Goal: Information Seeking & Learning: Learn about a topic

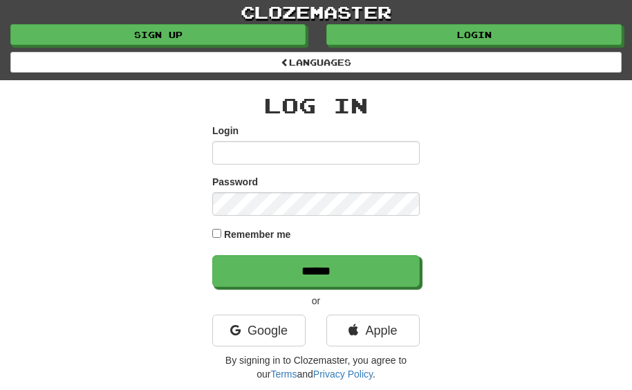
click at [237, 151] on input "Login" at bounding box center [316, 153] width 208 height 24
type input "**********"
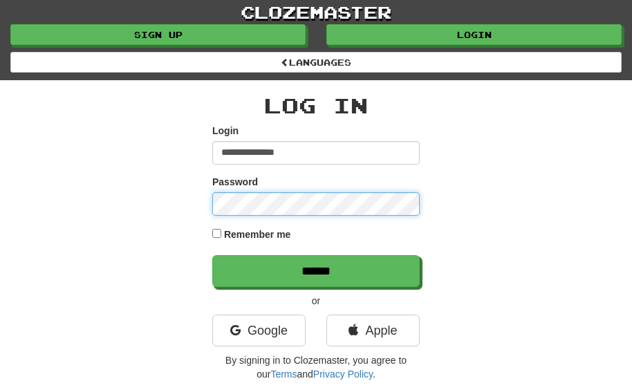
click at [212, 255] on input "******" at bounding box center [316, 271] width 208 height 32
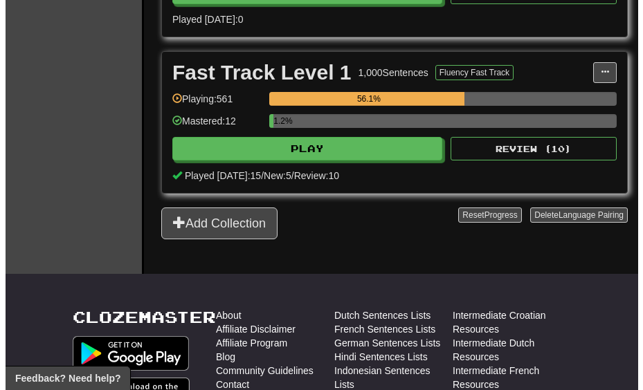
scroll to position [623, 0]
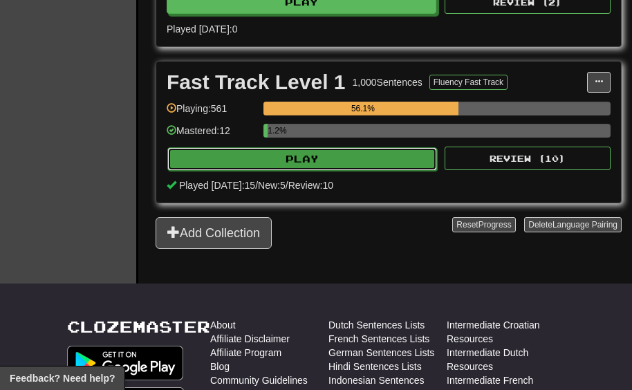
click at [343, 170] on button "Play" at bounding box center [302, 159] width 270 height 24
select select "**"
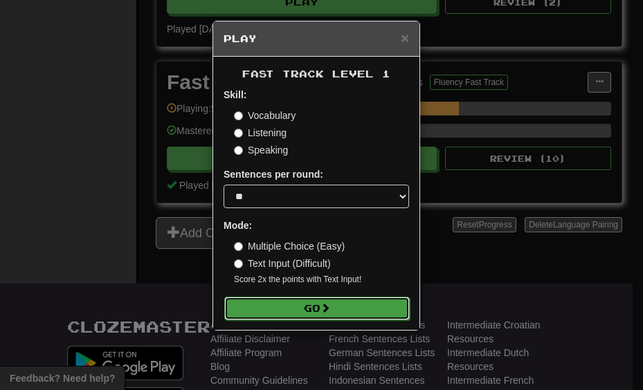
click at [316, 316] on button "Go" at bounding box center [316, 309] width 185 height 24
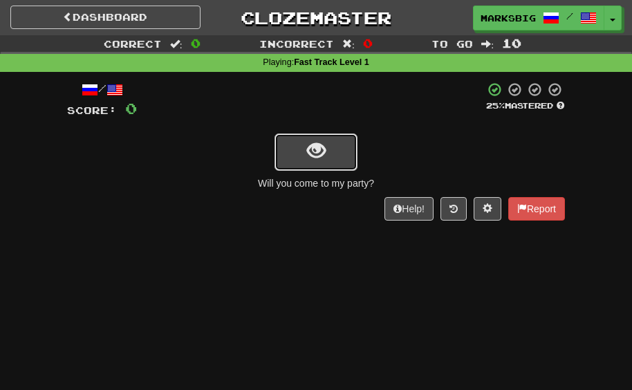
click at [289, 139] on button "show sentence" at bounding box center [316, 152] width 83 height 37
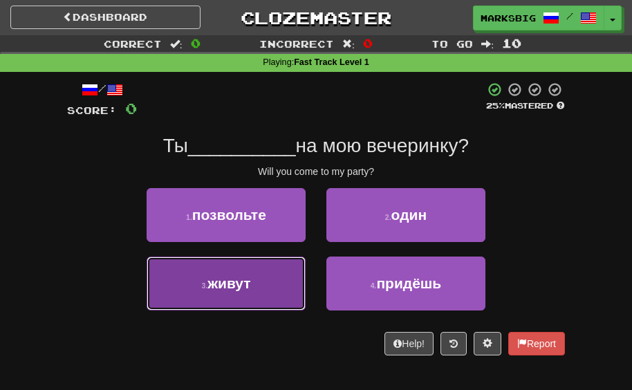
click at [289, 281] on button "3 . живут" at bounding box center [226, 284] width 159 height 54
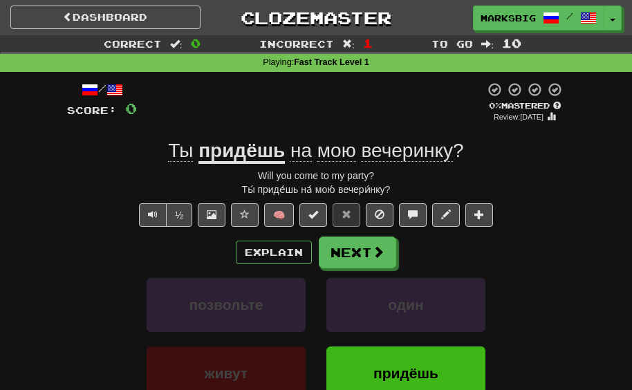
click at [312, 251] on div "Explain Next" at bounding box center [316, 253] width 498 height 32
click at [291, 255] on button "Explain" at bounding box center [274, 253] width 76 height 24
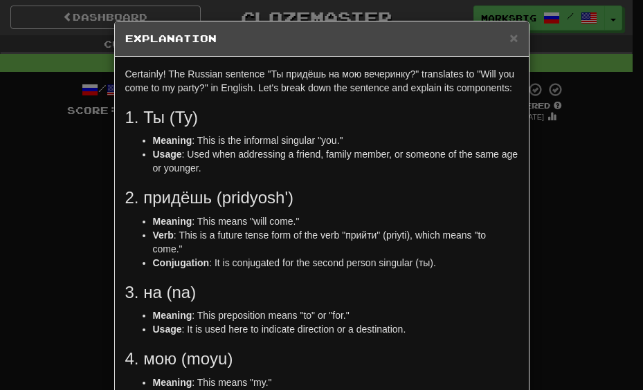
click at [536, 223] on div "× Explanation Certainly! The Russian sentence "Ты придёшь на мою вечеринку?" tr…" at bounding box center [321, 195] width 643 height 390
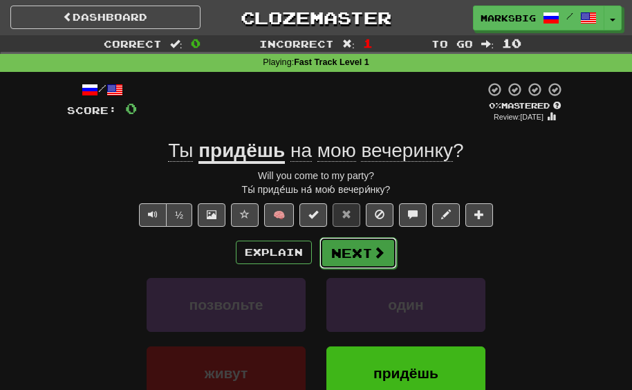
click at [378, 246] on span at bounding box center [379, 252] width 12 height 12
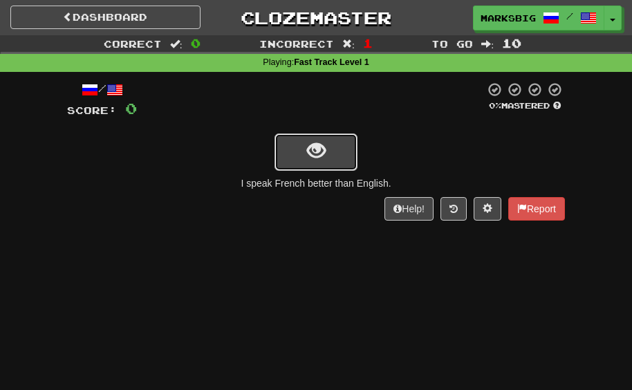
click at [309, 158] on span "show sentence" at bounding box center [316, 151] width 19 height 19
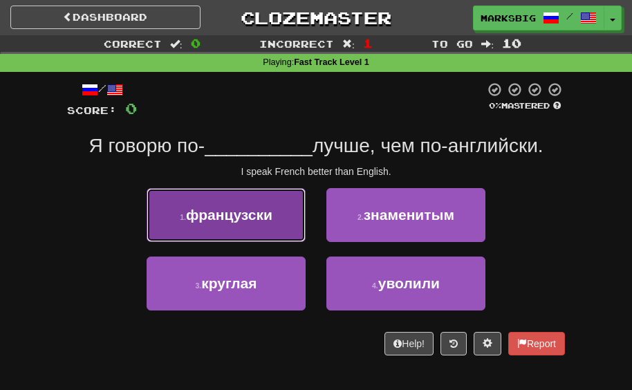
click at [240, 214] on span "французски" at bounding box center [229, 215] width 86 height 16
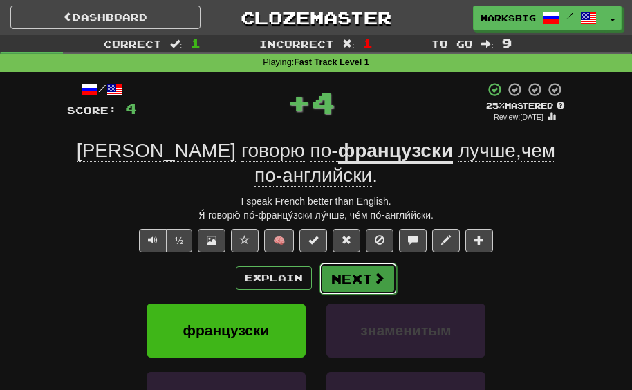
click at [347, 263] on button "Next" at bounding box center [358, 279] width 77 height 32
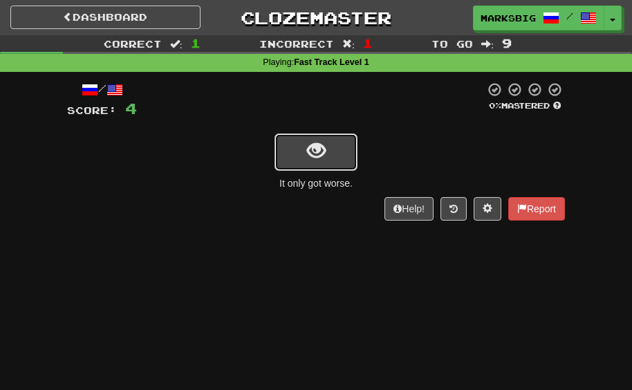
click at [343, 156] on button "show sentence" at bounding box center [316, 152] width 83 height 37
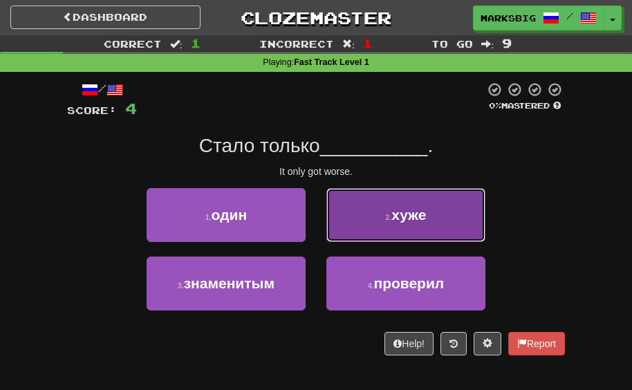
click at [419, 217] on span "хуже" at bounding box center [409, 215] width 35 height 16
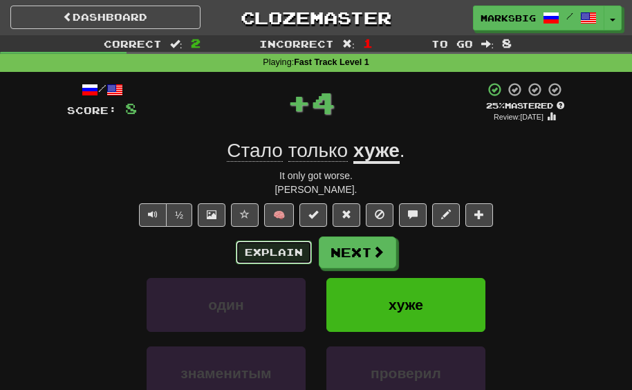
click at [296, 249] on button "Explain" at bounding box center [274, 253] width 76 height 24
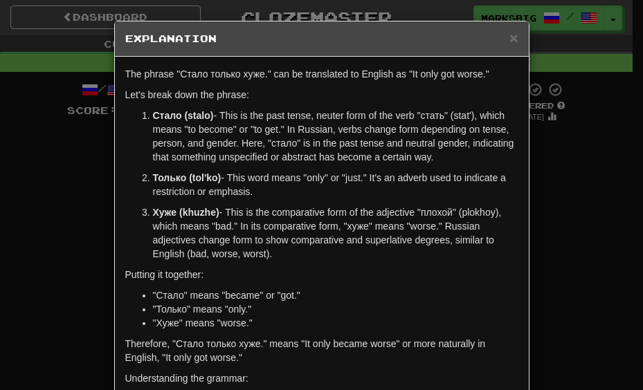
click at [546, 186] on div "× Explanation The phrase "Стало только хуже." can be translated to English as "…" at bounding box center [321, 195] width 643 height 390
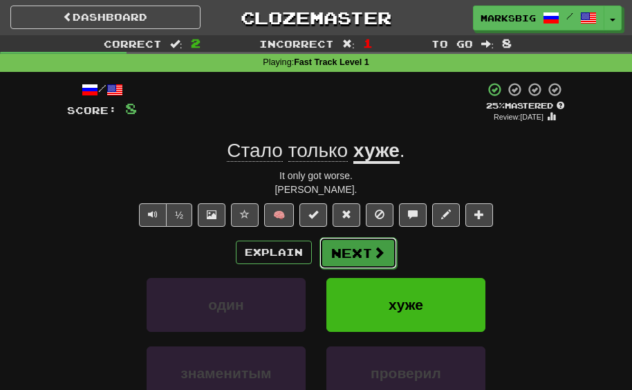
click at [385, 245] on button "Next" at bounding box center [358, 253] width 77 height 32
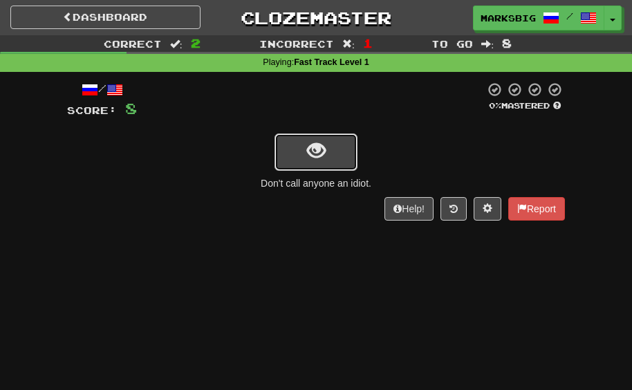
click at [311, 145] on span "show sentence" at bounding box center [316, 151] width 19 height 19
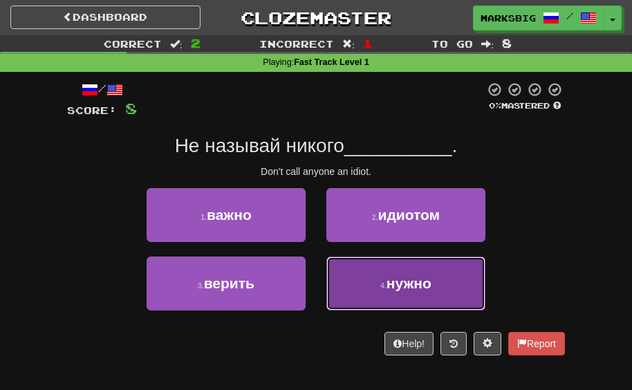
click at [333, 277] on button "4 . нужно" at bounding box center [406, 284] width 159 height 54
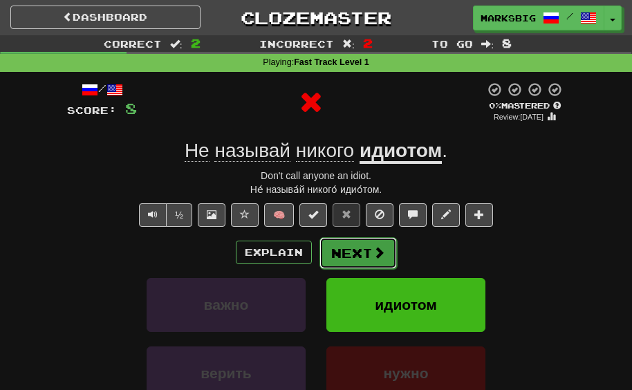
click at [374, 266] on button "Next" at bounding box center [358, 253] width 77 height 32
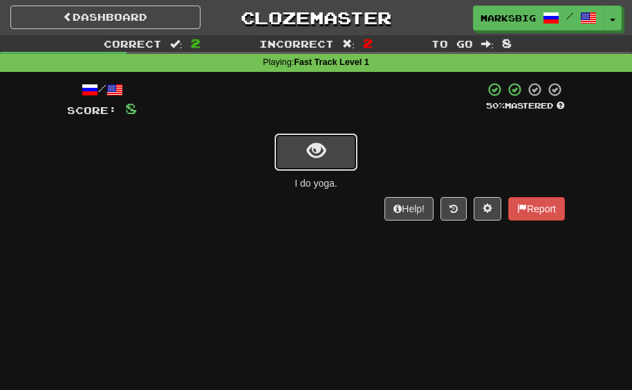
click at [345, 149] on button "show sentence" at bounding box center [316, 152] width 83 height 37
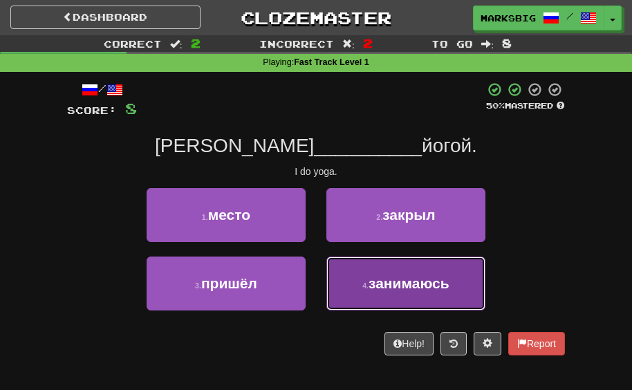
click at [377, 277] on span "занимаюсь" at bounding box center [409, 283] width 81 height 16
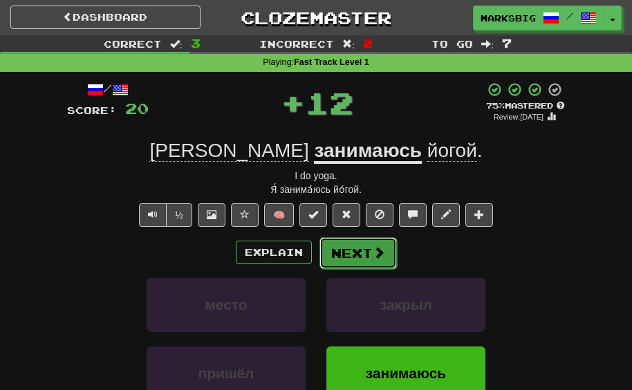
click at [363, 247] on button "Next" at bounding box center [358, 253] width 77 height 32
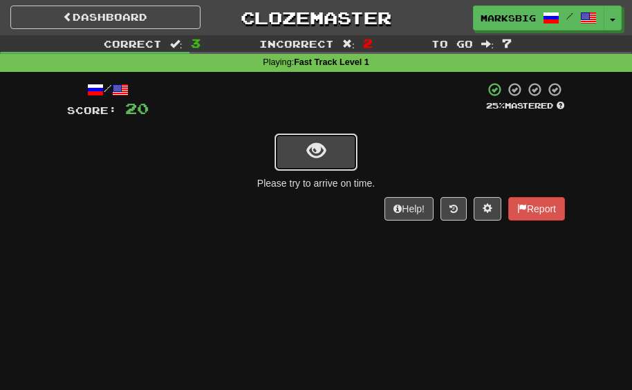
click at [321, 154] on span "show sentence" at bounding box center [316, 151] width 19 height 19
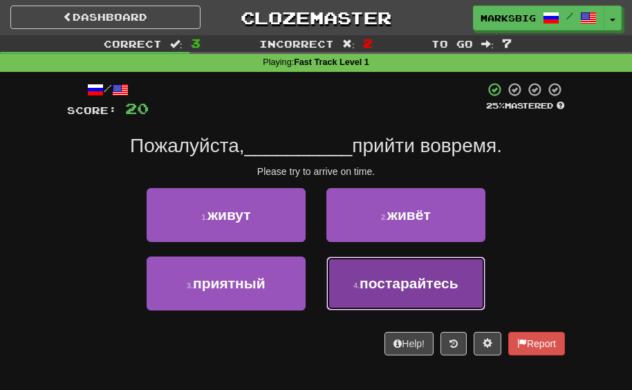
click at [400, 280] on span "постарайтесь" at bounding box center [409, 283] width 99 height 16
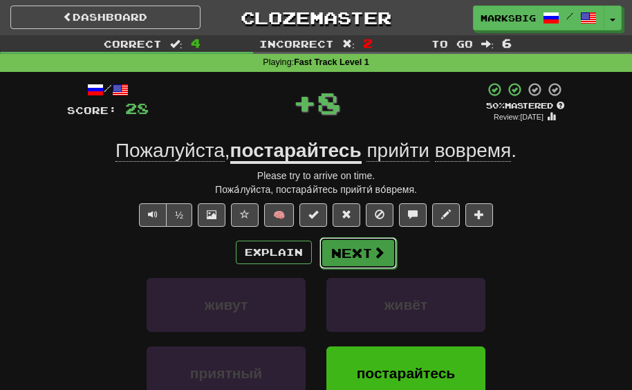
click at [373, 258] on span at bounding box center [379, 252] width 12 height 12
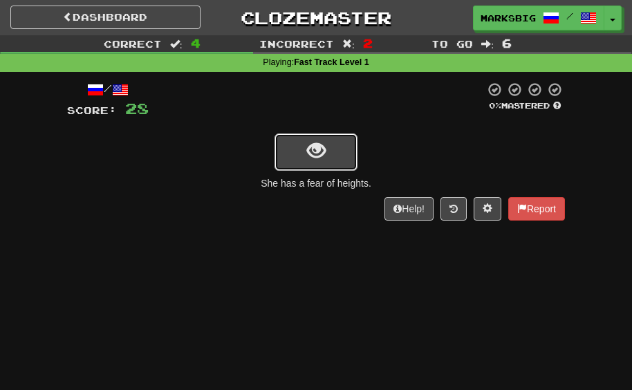
click at [319, 166] on button "show sentence" at bounding box center [316, 152] width 83 height 37
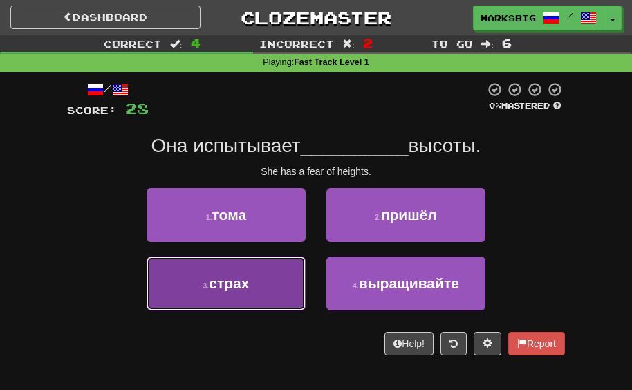
click at [264, 259] on button "3 . страх" at bounding box center [226, 284] width 159 height 54
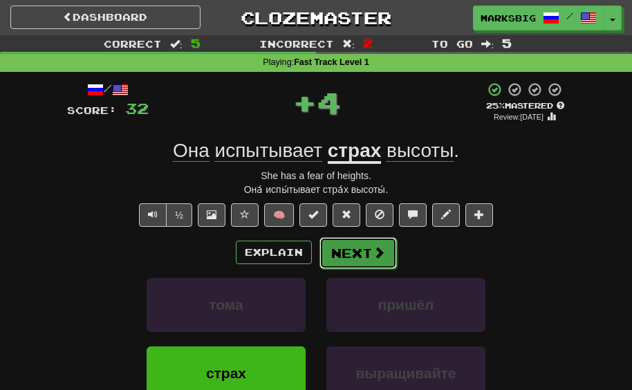
click at [336, 254] on button "Next" at bounding box center [358, 253] width 77 height 32
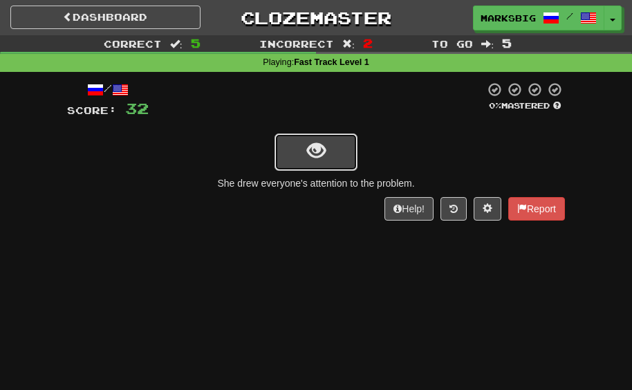
click at [313, 142] on span "show sentence" at bounding box center [316, 151] width 19 height 19
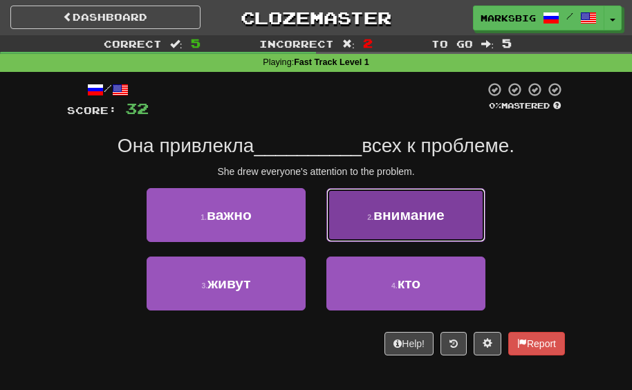
click at [360, 223] on button "2 . внимание" at bounding box center [406, 215] width 159 height 54
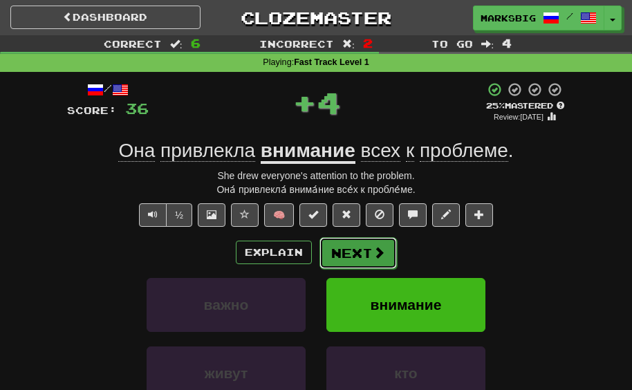
click at [347, 258] on button "Next" at bounding box center [358, 253] width 77 height 32
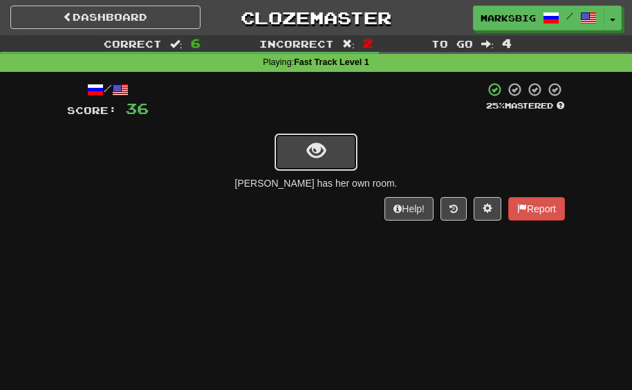
click at [309, 162] on button "show sentence" at bounding box center [316, 152] width 83 height 37
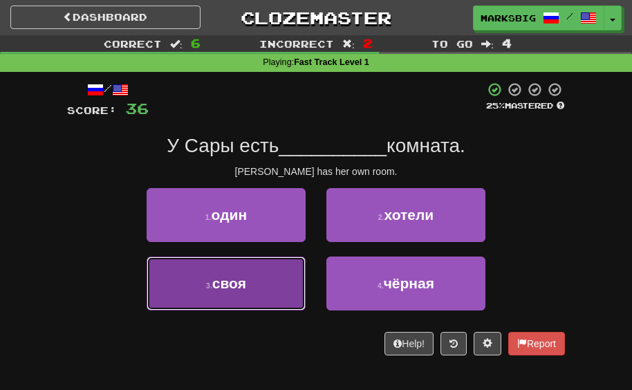
click at [269, 283] on button "3 . своя" at bounding box center [226, 284] width 159 height 54
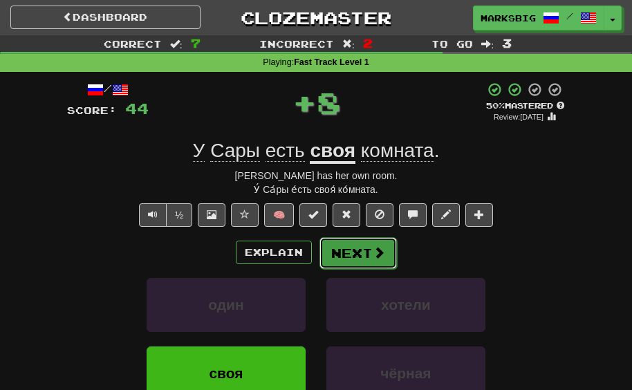
click at [364, 257] on button "Next" at bounding box center [358, 253] width 77 height 32
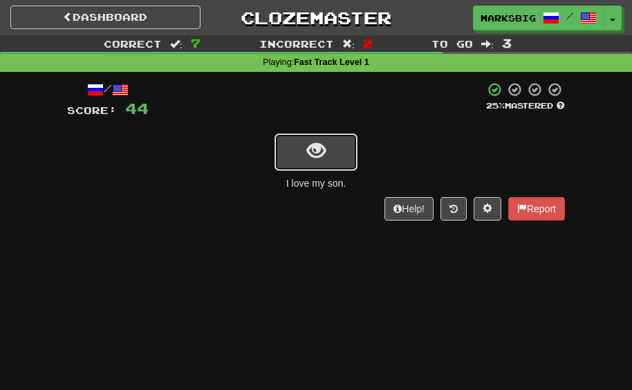
click at [346, 151] on button "show sentence" at bounding box center [316, 152] width 83 height 37
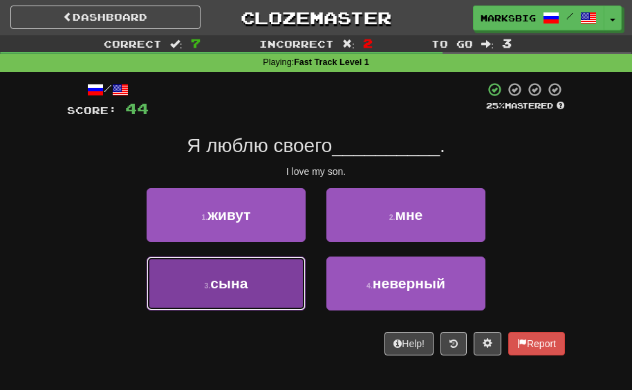
click at [295, 270] on button "3 . сына" at bounding box center [226, 284] width 159 height 54
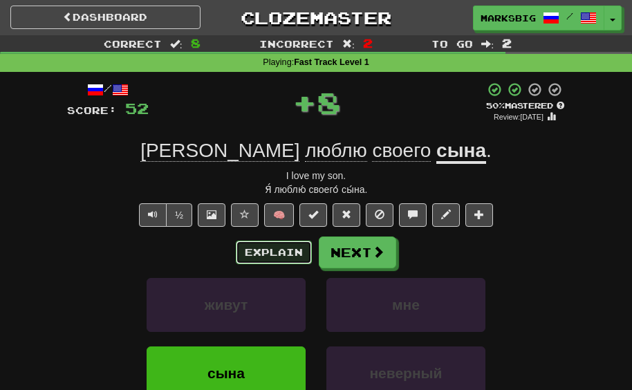
click at [291, 242] on button "Explain" at bounding box center [274, 253] width 76 height 24
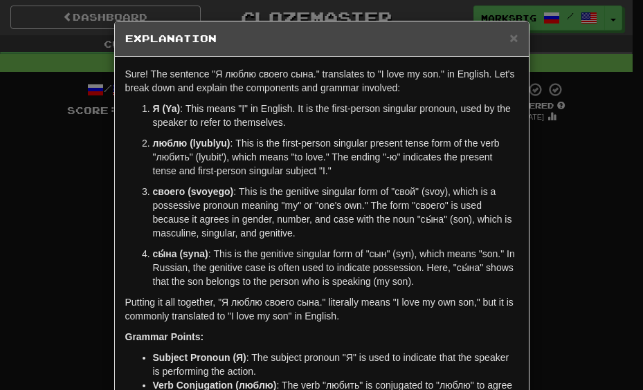
click at [531, 205] on div "× Explanation Sure! The sentence "Я люблю своего сына." translates to "I love m…" at bounding box center [321, 195] width 643 height 390
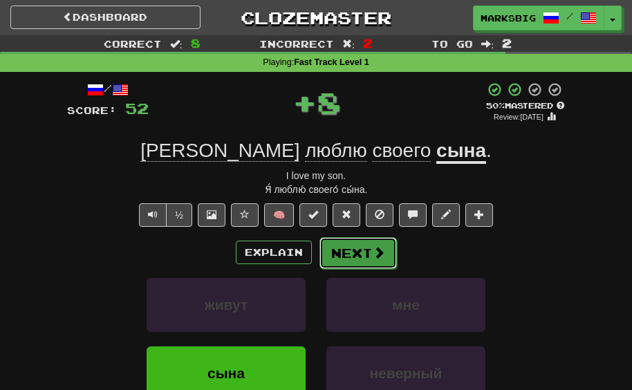
click at [367, 249] on button "Next" at bounding box center [358, 253] width 77 height 32
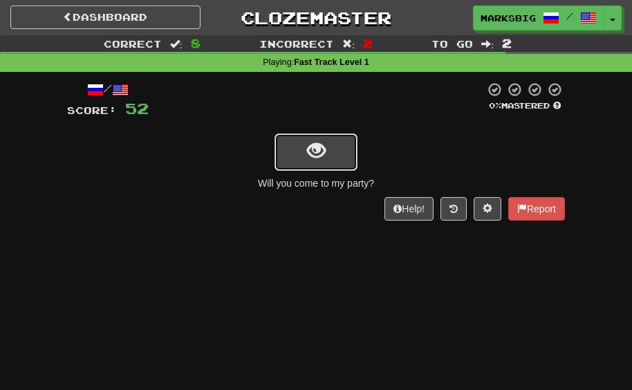
click at [302, 160] on button "show sentence" at bounding box center [316, 152] width 83 height 37
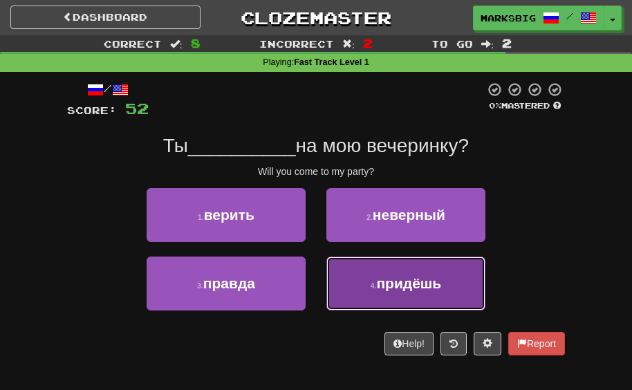
click at [355, 269] on button "4 . придёшь" at bounding box center [406, 284] width 159 height 54
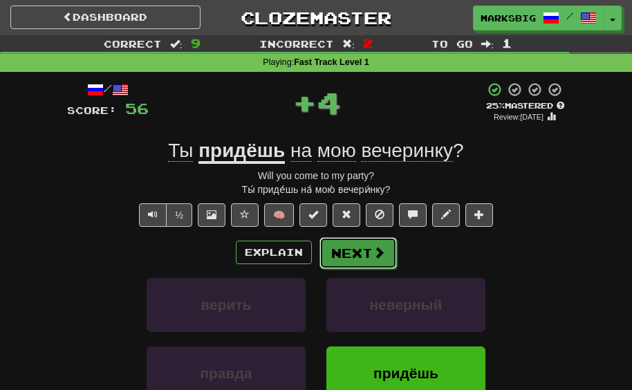
click at [345, 244] on button "Next" at bounding box center [358, 253] width 77 height 32
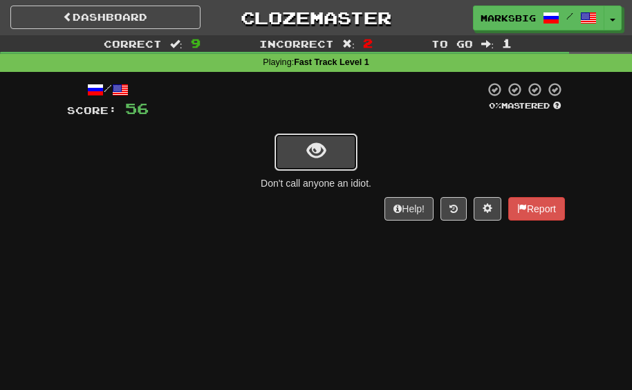
click at [328, 170] on button "show sentence" at bounding box center [316, 152] width 83 height 37
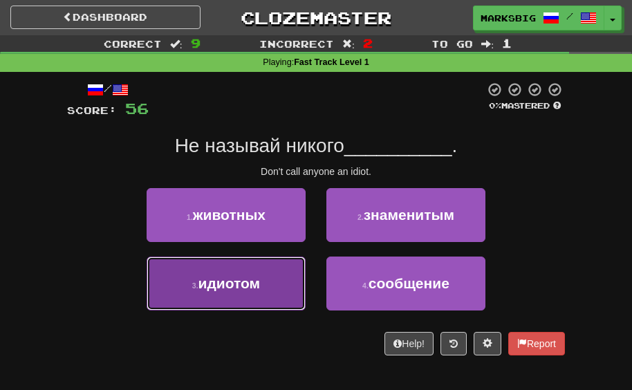
click at [283, 286] on button "3 . идиотом" at bounding box center [226, 284] width 159 height 54
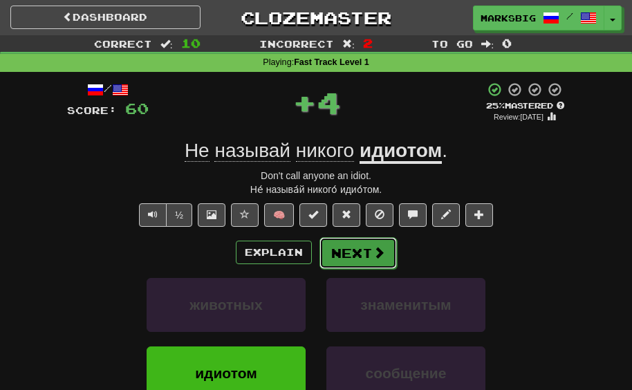
click at [358, 261] on button "Next" at bounding box center [358, 253] width 77 height 32
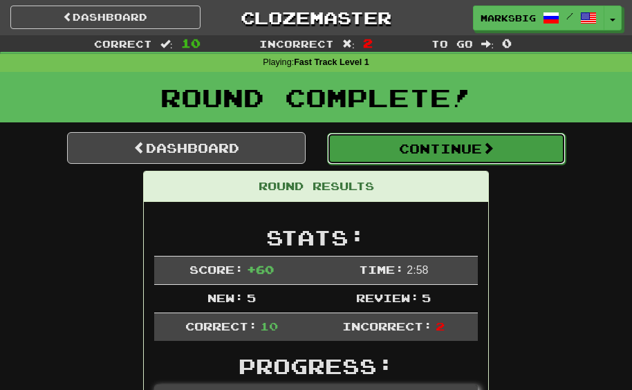
click at [403, 151] on button "Continue" at bounding box center [446, 149] width 239 height 32
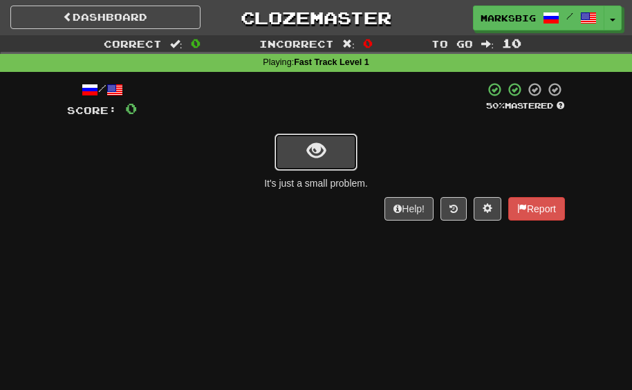
click at [342, 165] on button "show sentence" at bounding box center [316, 152] width 83 height 37
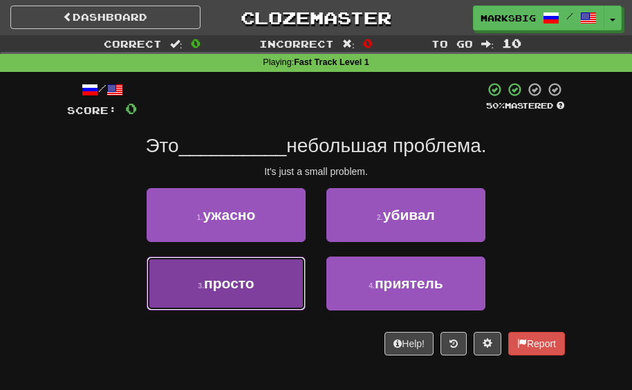
click at [280, 293] on button "3 . просто" at bounding box center [226, 284] width 159 height 54
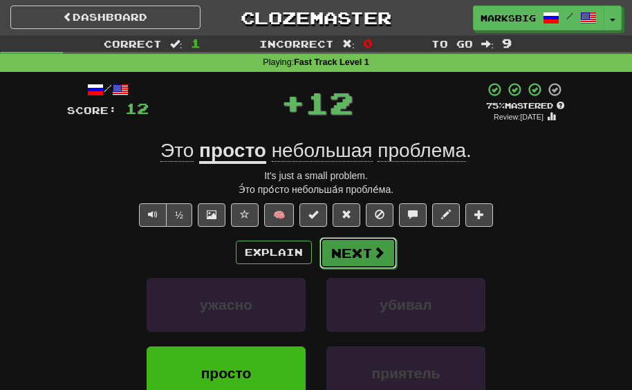
click at [351, 251] on button "Next" at bounding box center [358, 253] width 77 height 32
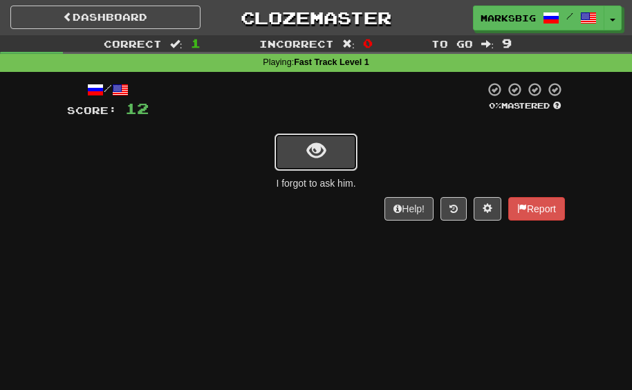
click at [302, 144] on button "show sentence" at bounding box center [316, 152] width 83 height 37
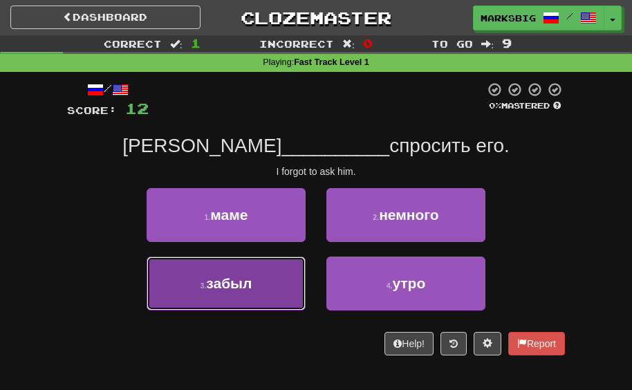
click at [177, 274] on button "3 . забыл" at bounding box center [226, 284] width 159 height 54
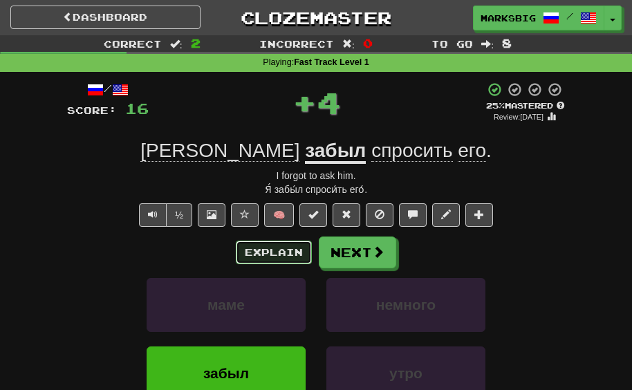
click at [279, 243] on button "Explain" at bounding box center [274, 253] width 76 height 24
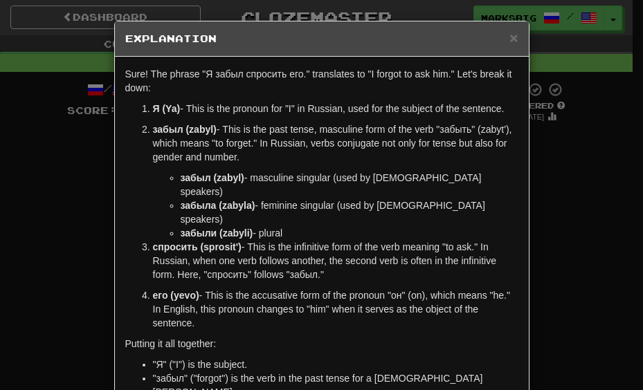
click at [75, 177] on div "× Explanation Sure! The phrase "Я забыл спросить его." translates to "I forgot …" at bounding box center [321, 195] width 643 height 390
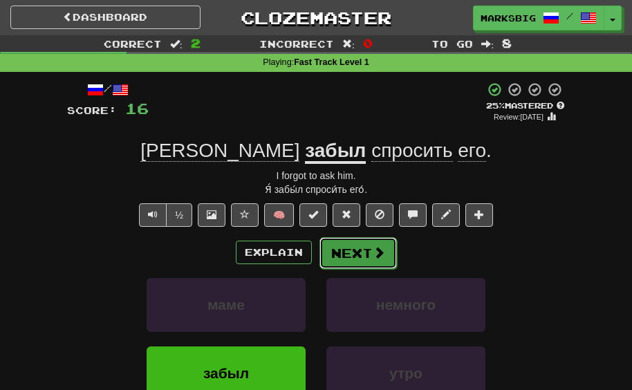
click at [352, 251] on button "Next" at bounding box center [358, 253] width 77 height 32
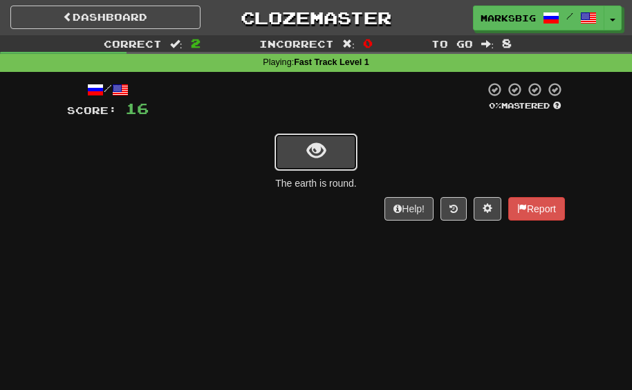
click at [317, 170] on button "show sentence" at bounding box center [316, 152] width 83 height 37
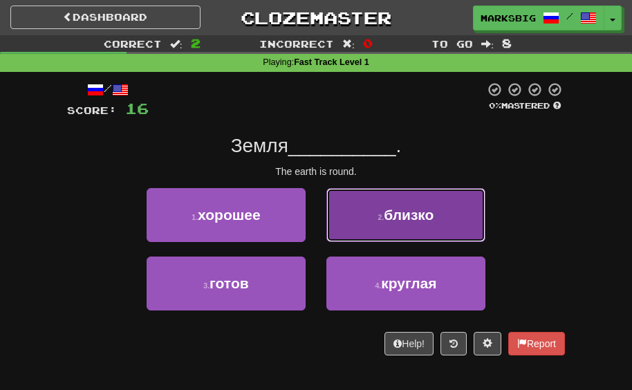
click at [361, 232] on button "2 . близко" at bounding box center [406, 215] width 159 height 54
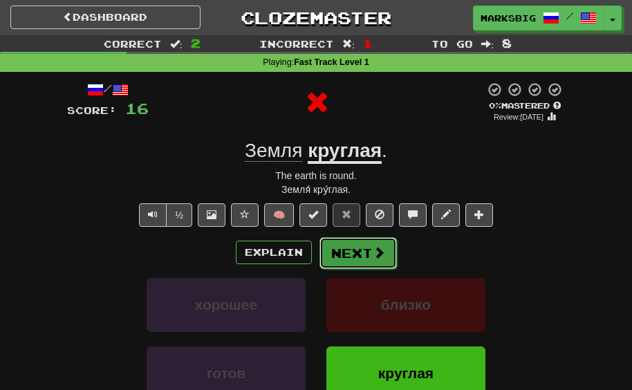
click at [360, 264] on button "Next" at bounding box center [358, 253] width 77 height 32
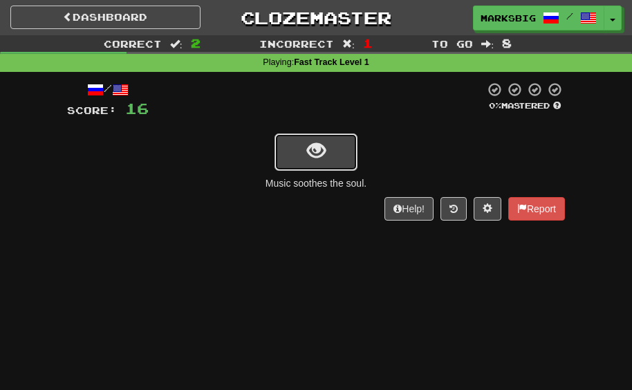
click at [341, 163] on button "show sentence" at bounding box center [316, 152] width 83 height 37
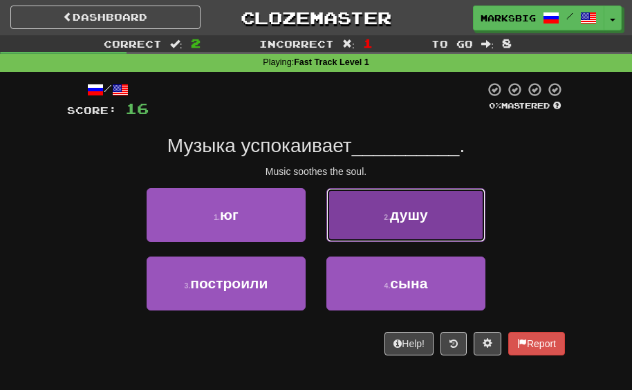
click at [369, 230] on button "2 . душу" at bounding box center [406, 215] width 159 height 54
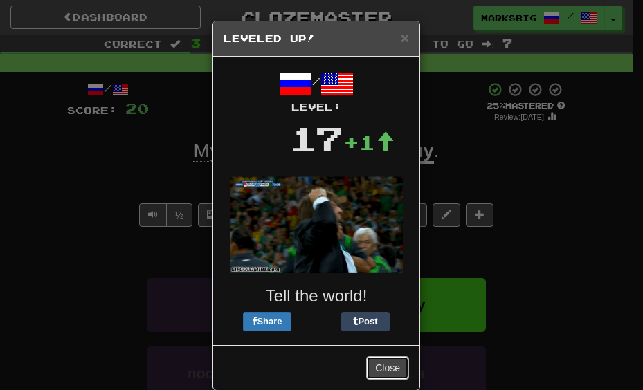
click at [381, 365] on button "Close" at bounding box center [387, 368] width 43 height 24
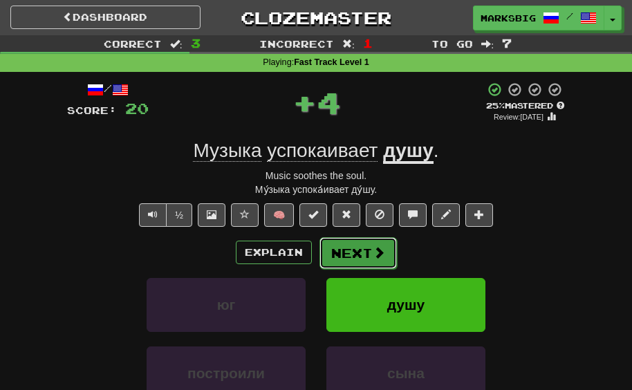
click at [361, 250] on button "Next" at bounding box center [358, 253] width 77 height 32
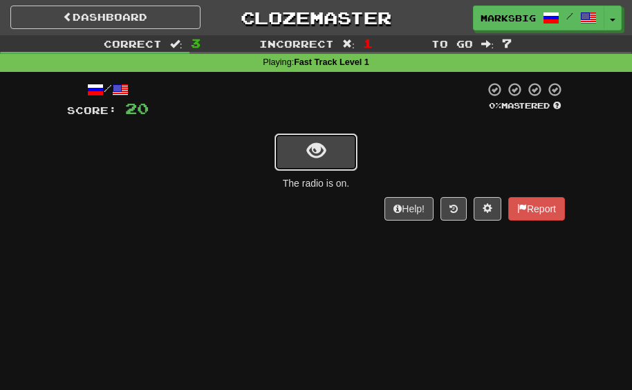
click at [334, 158] on button "show sentence" at bounding box center [316, 152] width 83 height 37
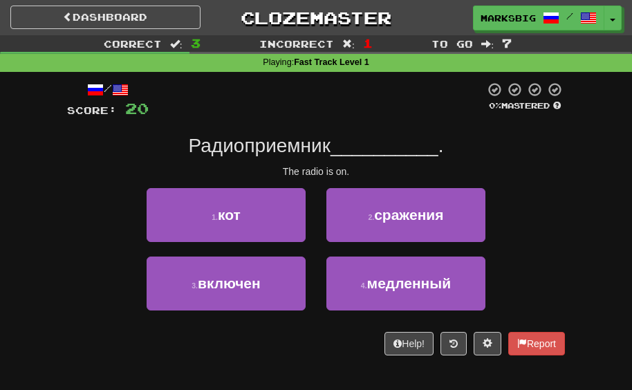
click at [115, 187] on div "/ Score: 20 0 % Mastered Радиоприемник __________ . The radio is on. 1 . кот 2 …" at bounding box center [316, 219] width 498 height 274
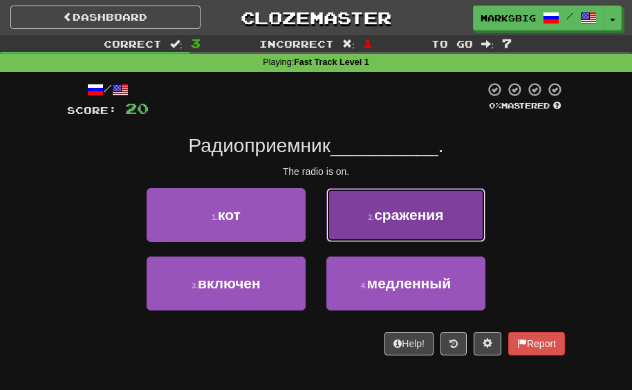
click at [369, 233] on button "2 . сражения" at bounding box center [406, 215] width 159 height 54
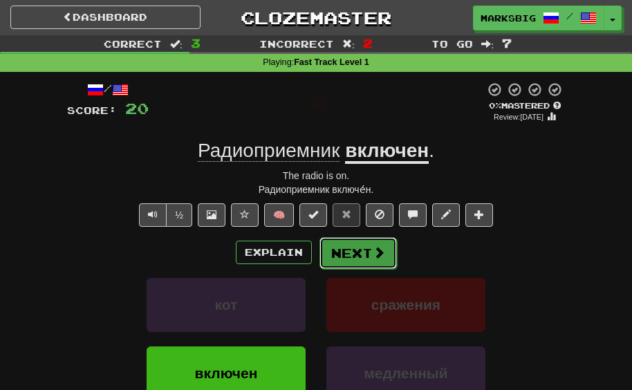
click at [373, 249] on span at bounding box center [379, 252] width 12 height 12
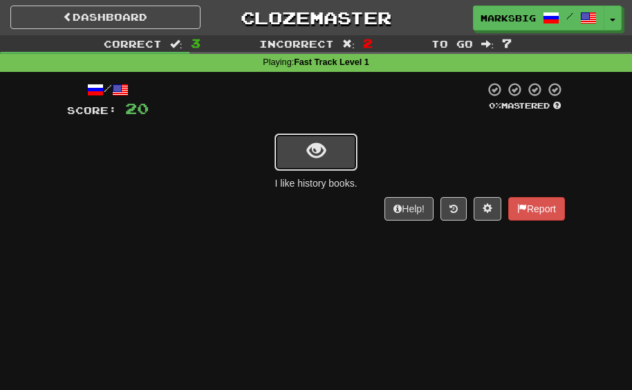
click at [333, 163] on button "show sentence" at bounding box center [316, 152] width 83 height 37
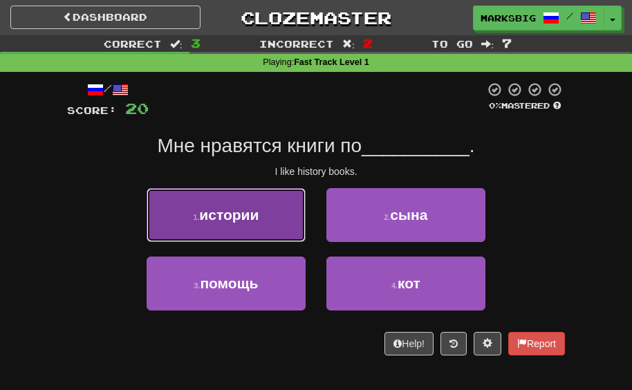
click at [286, 211] on button "1 . истории" at bounding box center [226, 215] width 159 height 54
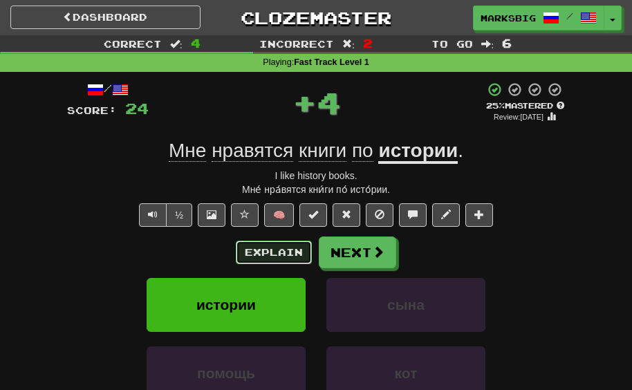
click at [268, 241] on button "Explain" at bounding box center [274, 253] width 76 height 24
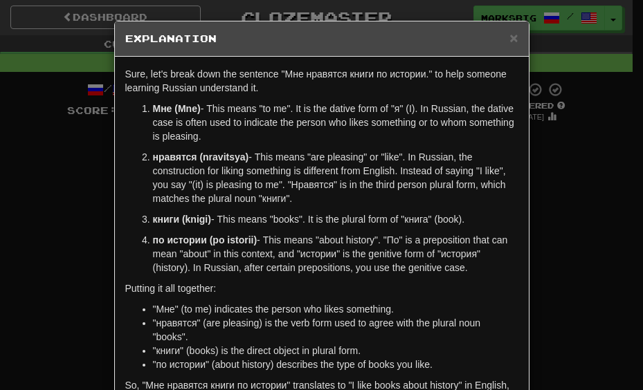
click at [531, 207] on div "× Explanation Sure, let's break down the sentence "Мне нравятся книги по истори…" at bounding box center [321, 195] width 643 height 390
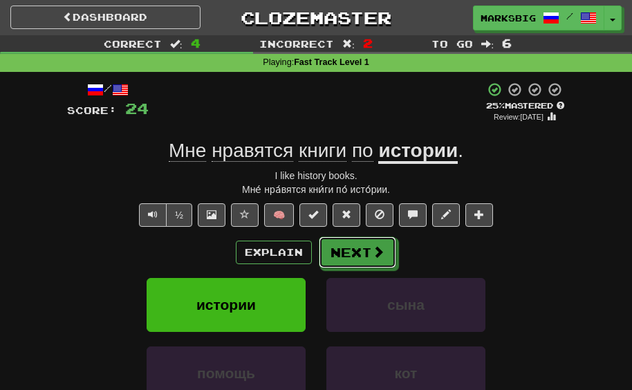
click at [364, 254] on button "Next" at bounding box center [357, 253] width 77 height 32
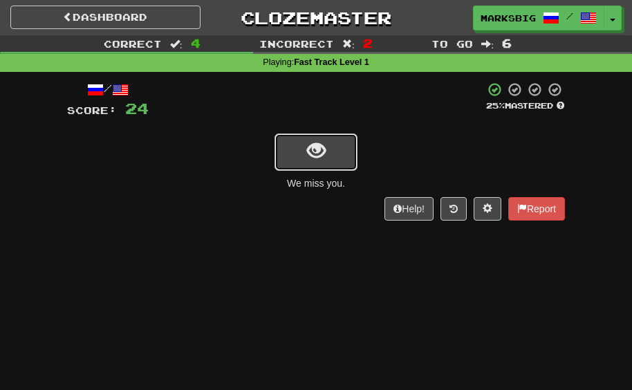
click at [311, 152] on span "show sentence" at bounding box center [316, 151] width 19 height 19
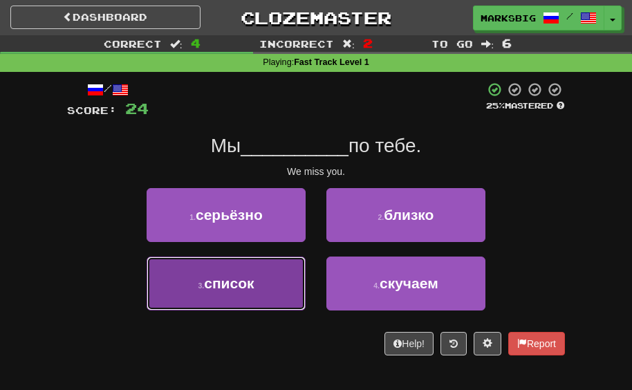
click at [281, 285] on button "3 . список" at bounding box center [226, 284] width 159 height 54
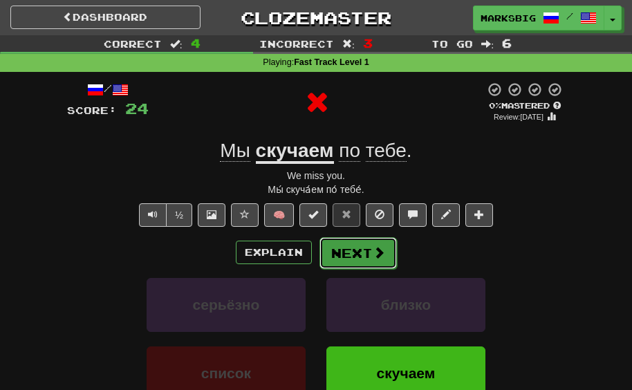
click at [354, 244] on button "Next" at bounding box center [358, 253] width 77 height 32
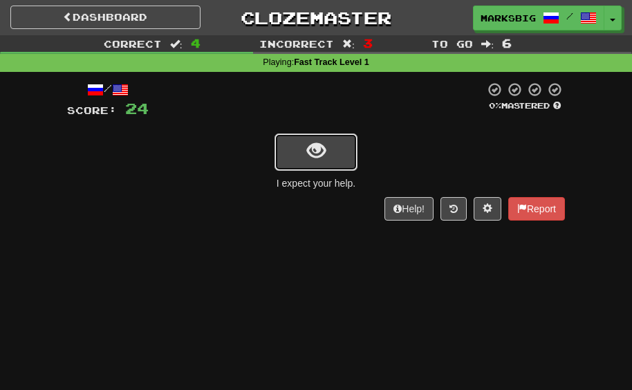
click at [322, 143] on span "show sentence" at bounding box center [316, 151] width 19 height 19
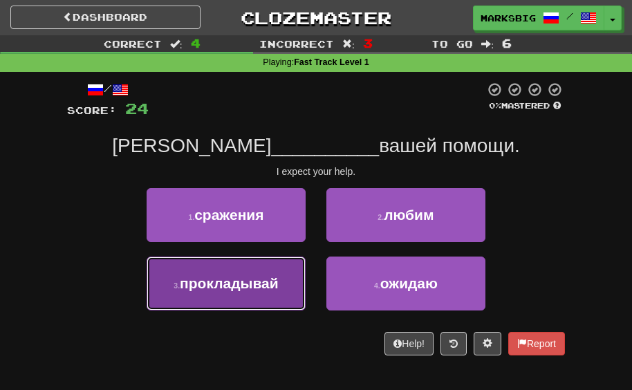
click at [284, 268] on button "3 . прокладывай" at bounding box center [226, 284] width 159 height 54
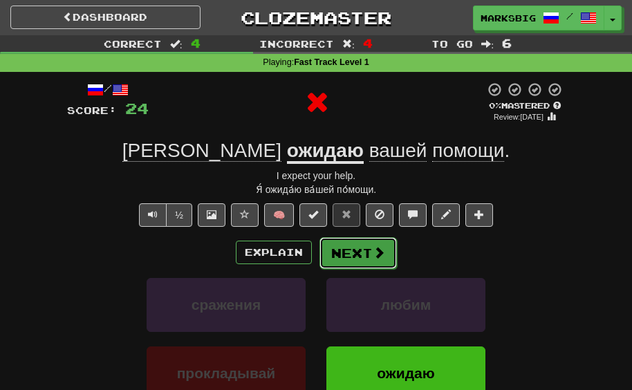
click at [349, 261] on button "Next" at bounding box center [358, 253] width 77 height 32
